Goal: Task Accomplishment & Management: Manage account settings

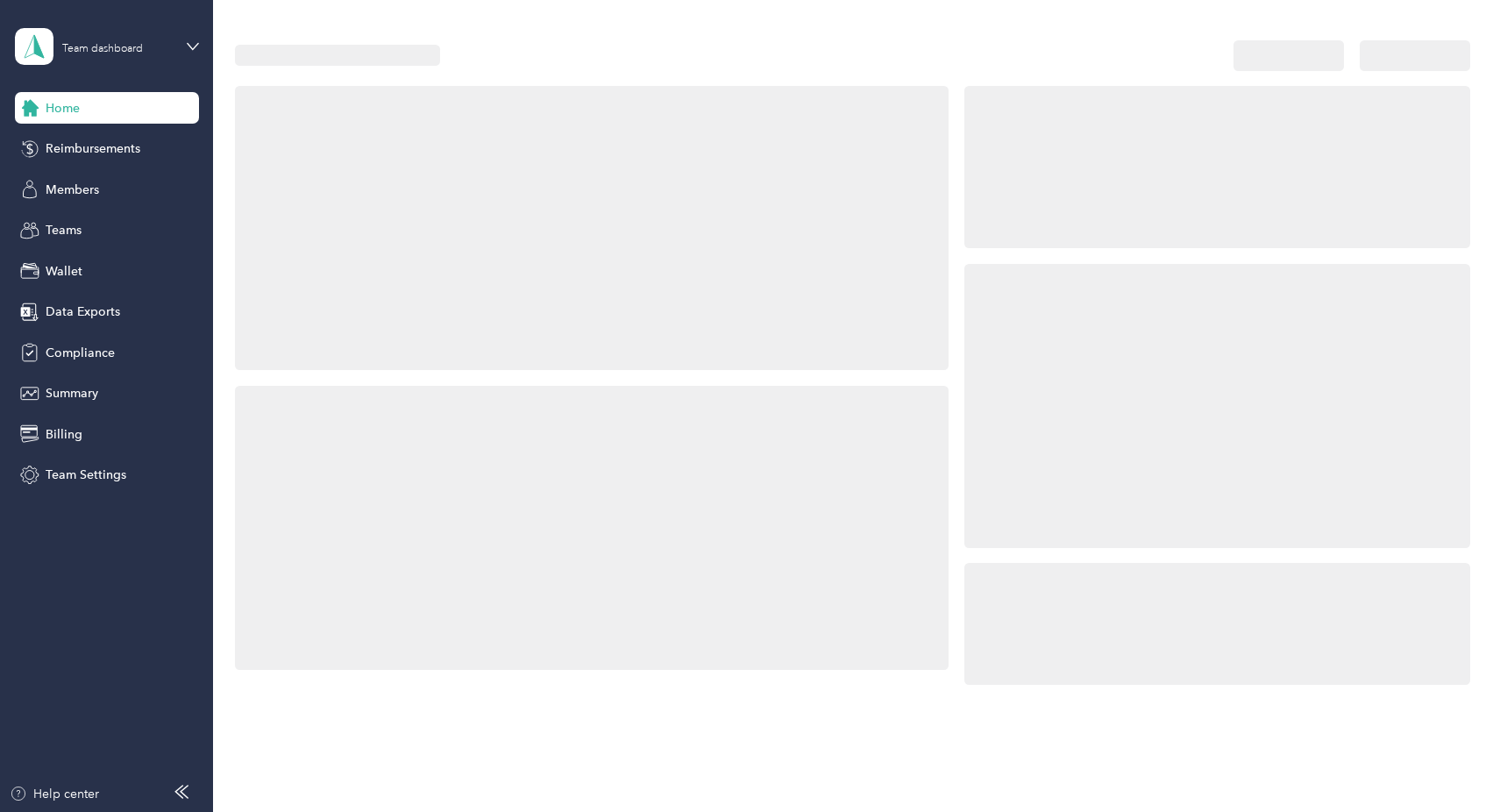
click at [1052, 336] on div at bounding box center [1217, 406] width 506 height 284
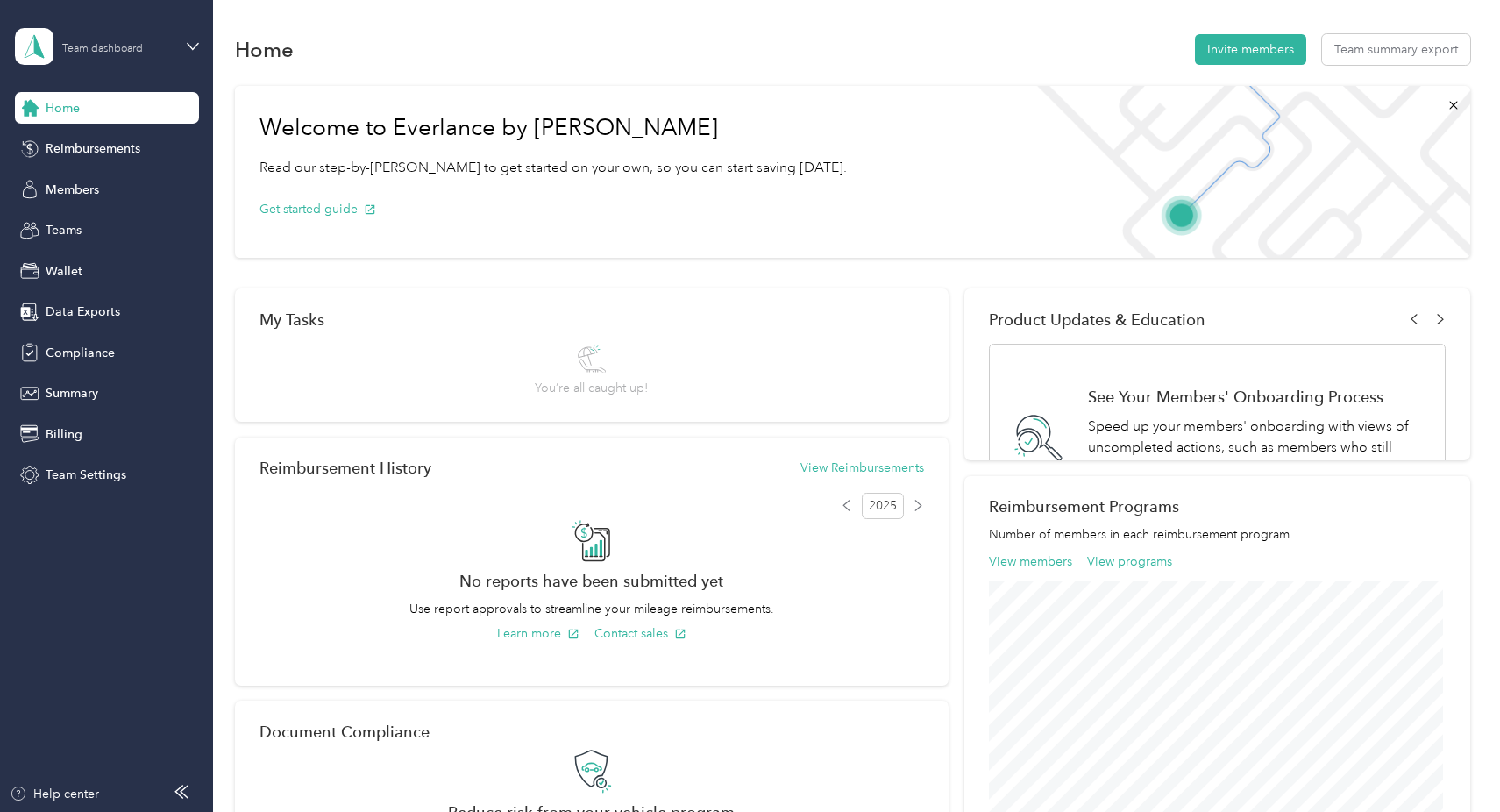
click at [90, 53] on div "Team dashboard" at bounding box center [103, 49] width 80 height 11
click at [105, 155] on div "Team dashboard Personal dashboard Log out" at bounding box center [299, 184] width 543 height 111
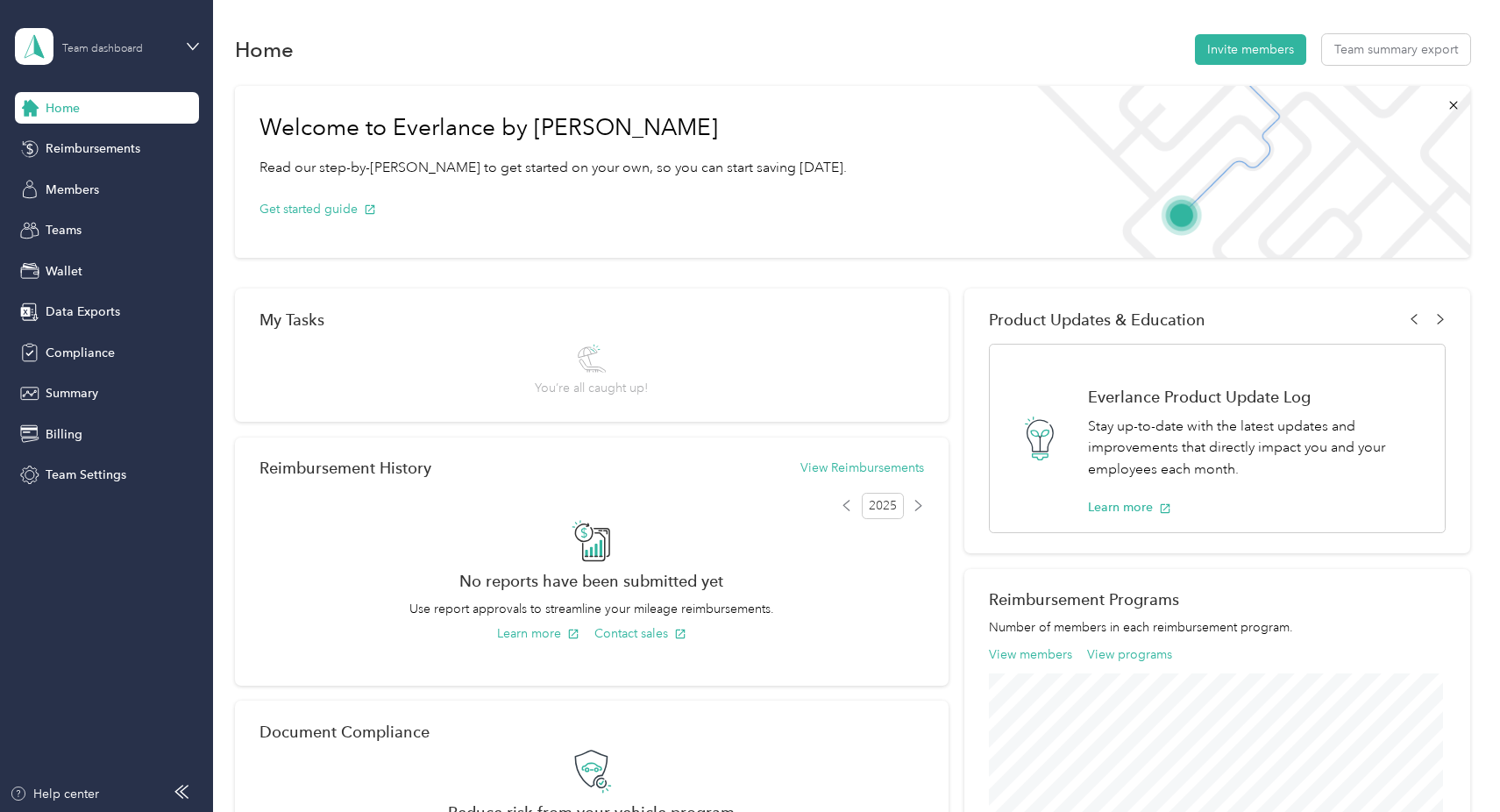
click at [78, 37] on div "Team dashboard" at bounding box center [118, 45] width 110 height 17
click at [76, 231] on div "Log out" at bounding box center [299, 223] width 543 height 30
